Goal: Task Accomplishment & Management: Manage account settings

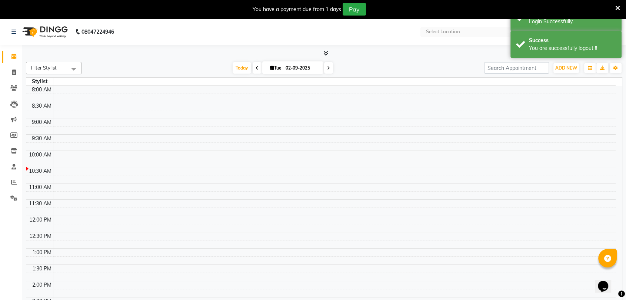
select select "en"
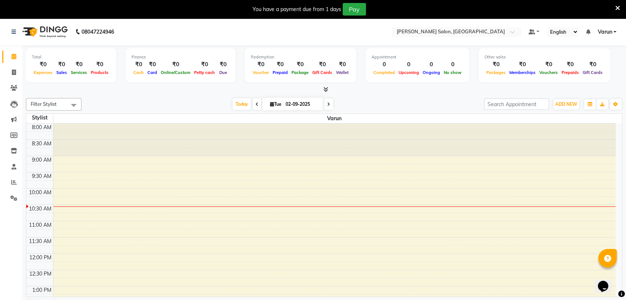
click at [620, 5] on div "You have a payment due from 1 days Pay" at bounding box center [313, 9] width 626 height 19
click at [8, 196] on span at bounding box center [13, 198] width 13 height 9
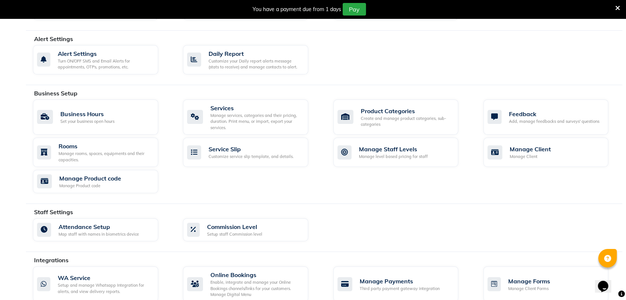
scroll to position [209, 0]
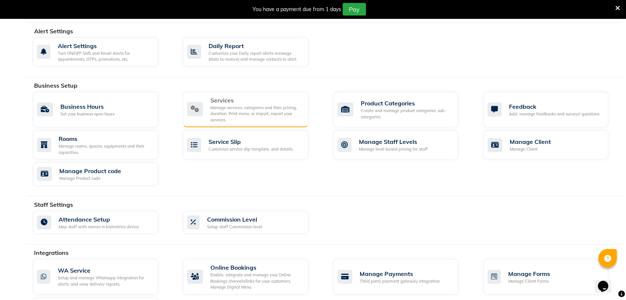
click at [230, 108] on div "Manage services, categories and their pricing, duration. Print menu, or import,…" at bounding box center [256, 114] width 92 height 19
